Goal: Book appointment/travel/reservation

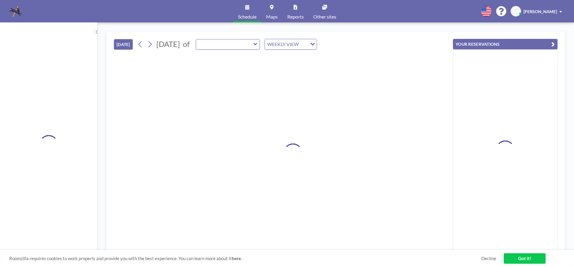
type input "[PERSON_NAME][GEOGRAPHIC_DATA]"
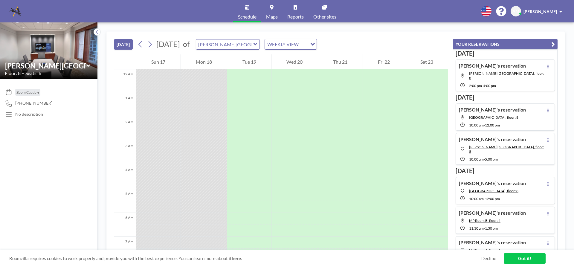
scroll to position [311, 0]
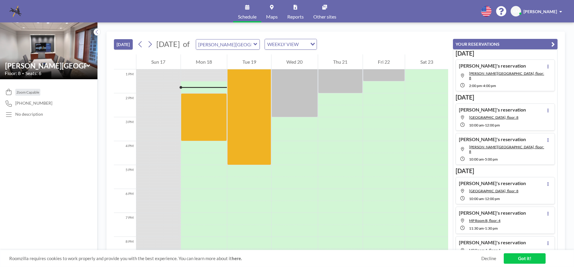
click at [257, 44] on icon at bounding box center [255, 44] width 4 height 2
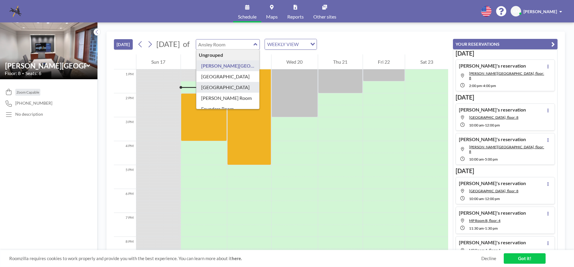
type input "[GEOGRAPHIC_DATA]"
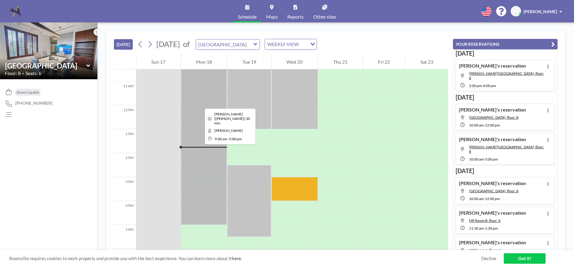
scroll to position [161, 0]
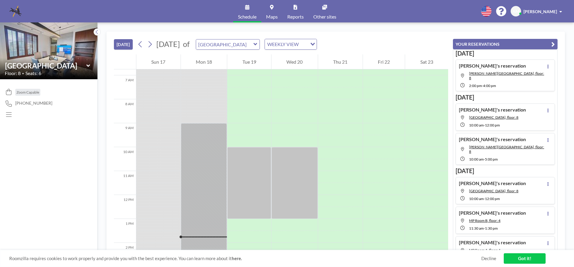
click at [257, 43] on icon at bounding box center [255, 44] width 4 height 2
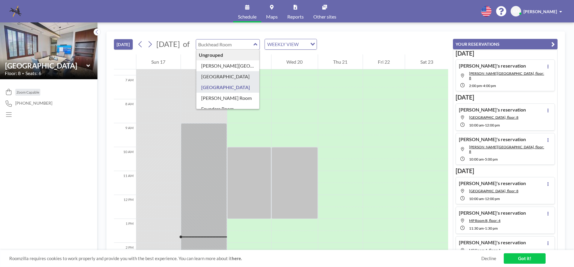
type input "[GEOGRAPHIC_DATA]"
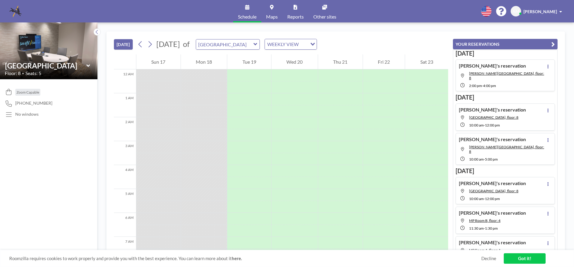
scroll to position [311, 0]
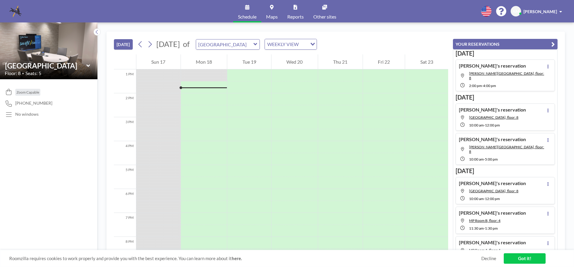
click at [257, 43] on icon at bounding box center [255, 44] width 4 height 6
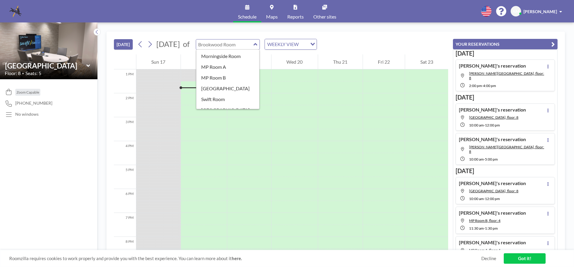
scroll to position [105, 0]
type input "[GEOGRAPHIC_DATA]"
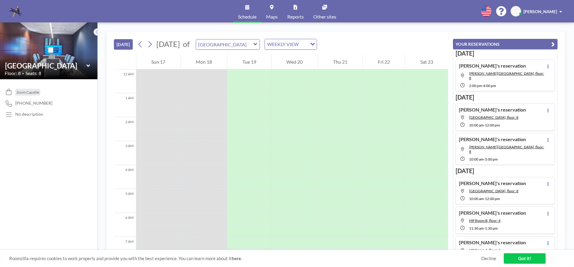
scroll to position [311, 0]
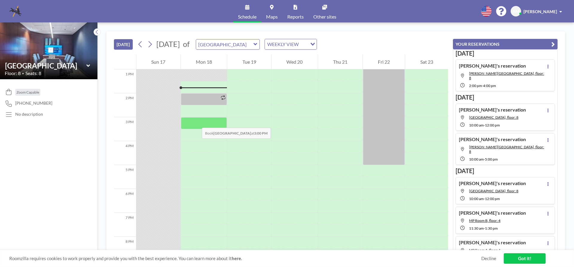
click at [196, 122] on div at bounding box center [204, 123] width 46 height 12
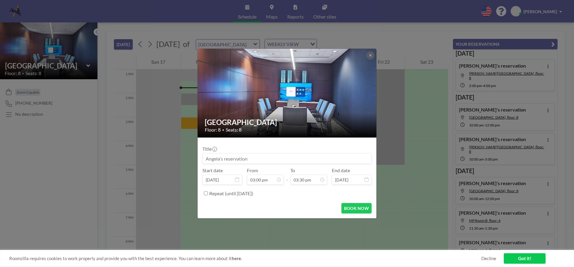
click at [196, 122] on div "Sweet Auburn Room Floor: 8 • Seats: 8 Title Start date [DATE] From 03:00 pm - T…" at bounding box center [287, 133] width 574 height 267
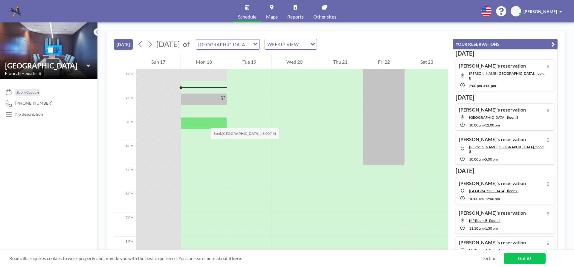
click at [204, 122] on div at bounding box center [204, 123] width 46 height 12
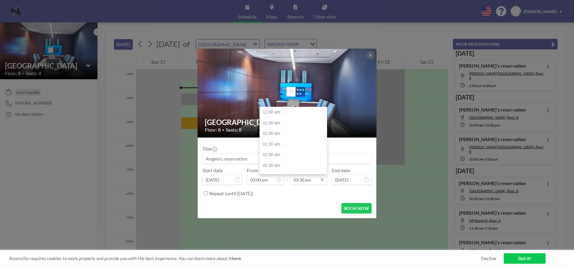
scroll to position [329, 0]
click at [321, 181] on icon at bounding box center [322, 179] width 5 height 5
click at [300, 138] on div "04:30 pm" at bounding box center [295, 133] width 70 height 11
type input "04:30 pm"
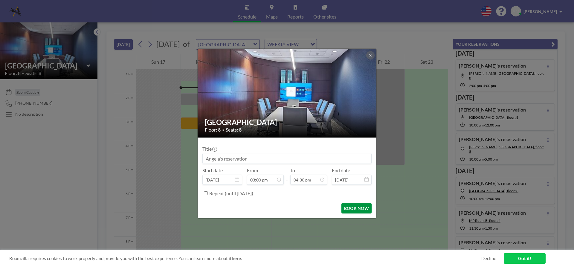
scroll to position [351, 0]
click at [351, 209] on button "BOOK NOW" at bounding box center [356, 208] width 30 height 10
